Goal: Information Seeking & Learning: Check status

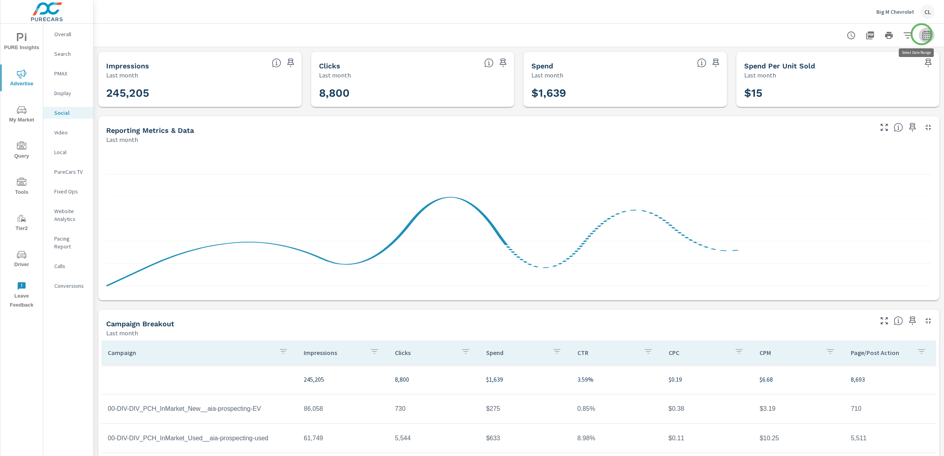
click at [922, 34] on icon "button" at bounding box center [926, 35] width 9 height 9
click at [854, 72] on select "Custom [DATE] Last week Last 7 days Last 14 days Last 30 days Last 45 days Last…" at bounding box center [856, 68] width 79 height 16
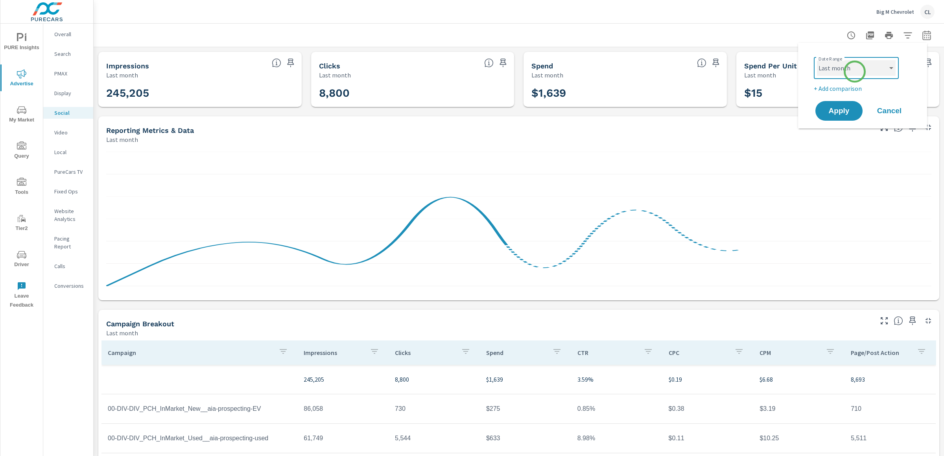
select select "Last 30 days"
click at [817, 60] on select "Custom [DATE] Last week Last 7 days Last 14 days Last 30 days Last 45 days Last…" at bounding box center [856, 68] width 79 height 16
click at [830, 90] on p "+ Add comparison" at bounding box center [863, 88] width 101 height 9
select select "Previous period"
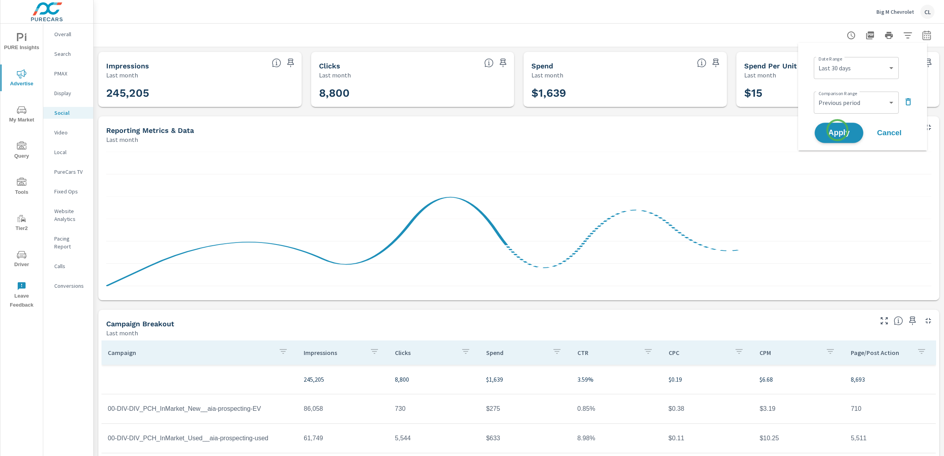
click at [837, 136] on span "Apply" at bounding box center [838, 132] width 32 height 7
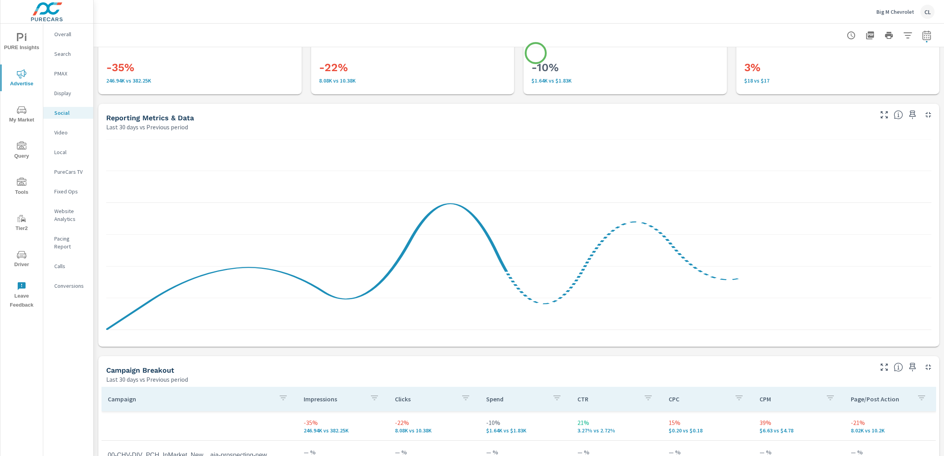
scroll to position [264, 0]
